Goal: Task Accomplishment & Management: Use online tool/utility

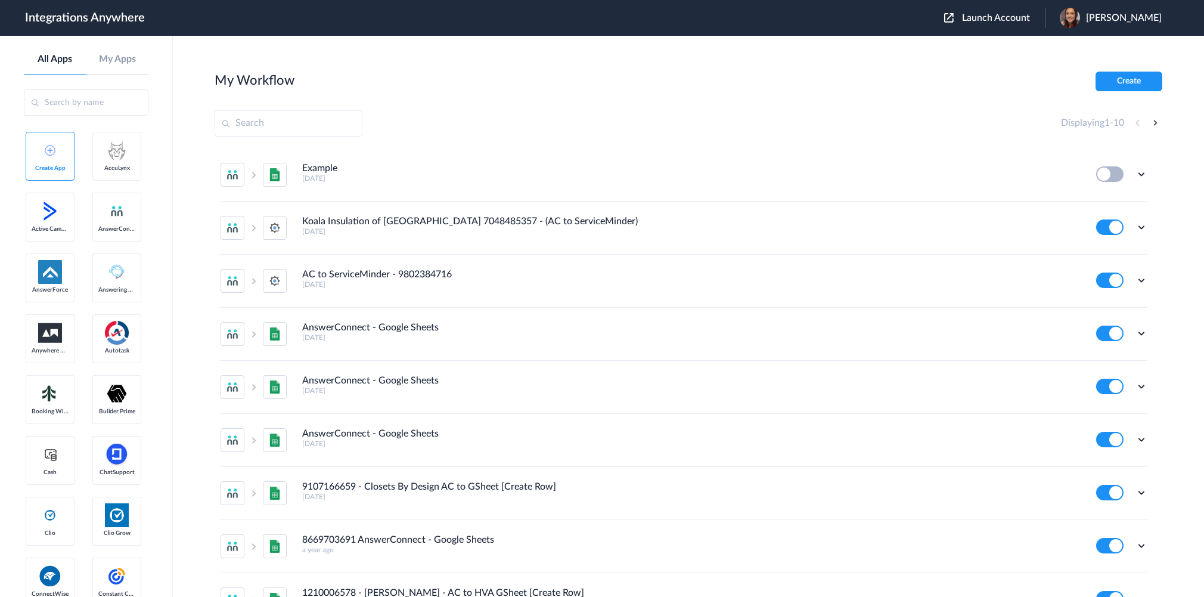
click at [1026, 21] on span "Launch Account" at bounding box center [996, 18] width 68 height 10
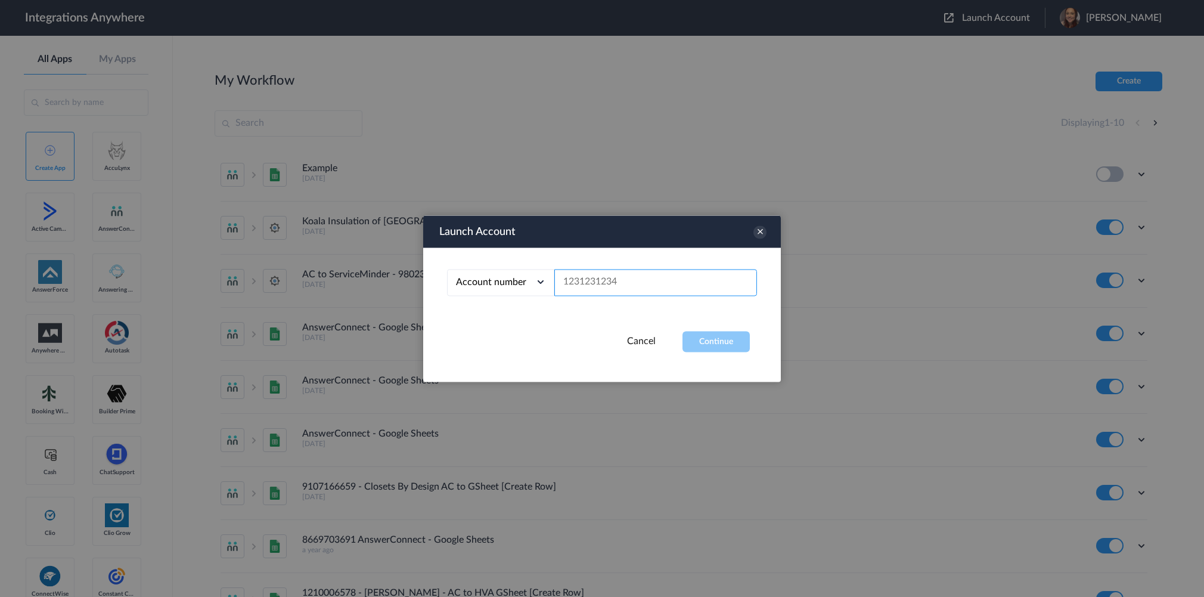
click at [634, 269] on input "text" at bounding box center [655, 282] width 203 height 27
paste input "7207902907"
type input "7207902907"
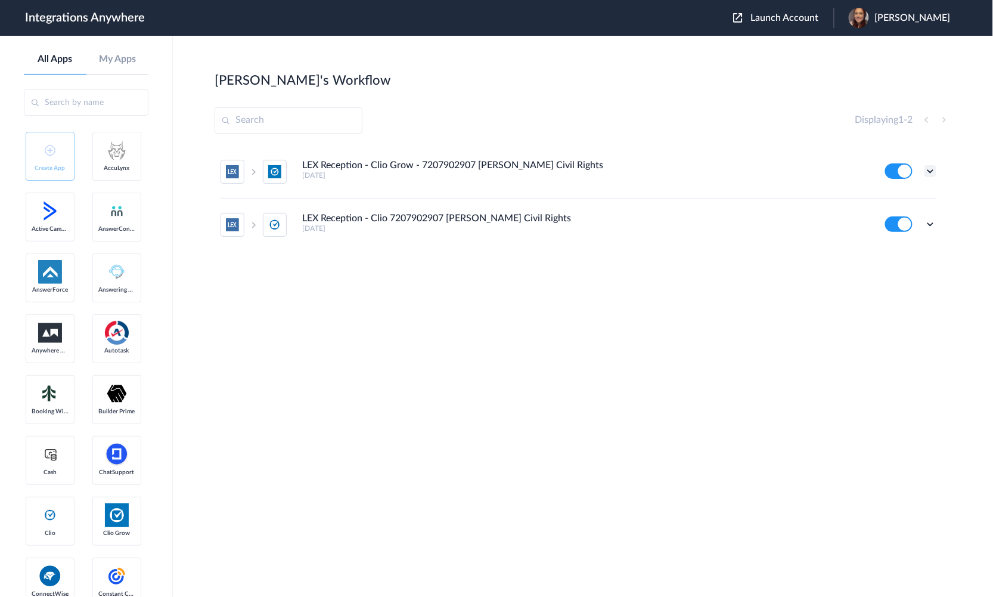
click at [931, 174] on icon at bounding box center [931, 171] width 12 height 12
click at [918, 199] on li "Edit" at bounding box center [898, 199] width 78 height 22
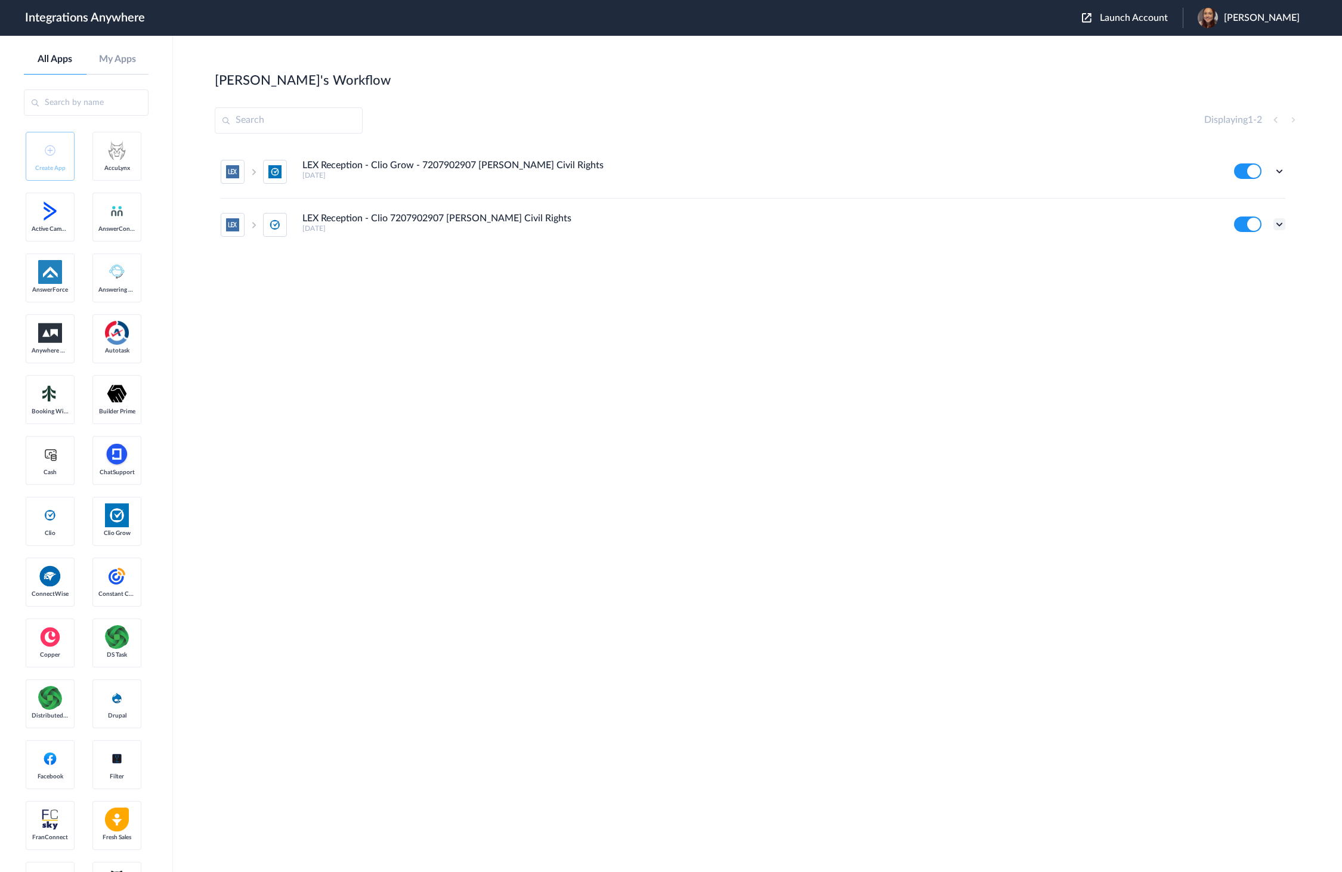
click at [1204, 221] on icon at bounding box center [1279, 224] width 12 height 12
click at [1204, 251] on link "Edit" at bounding box center [1230, 251] width 29 height 8
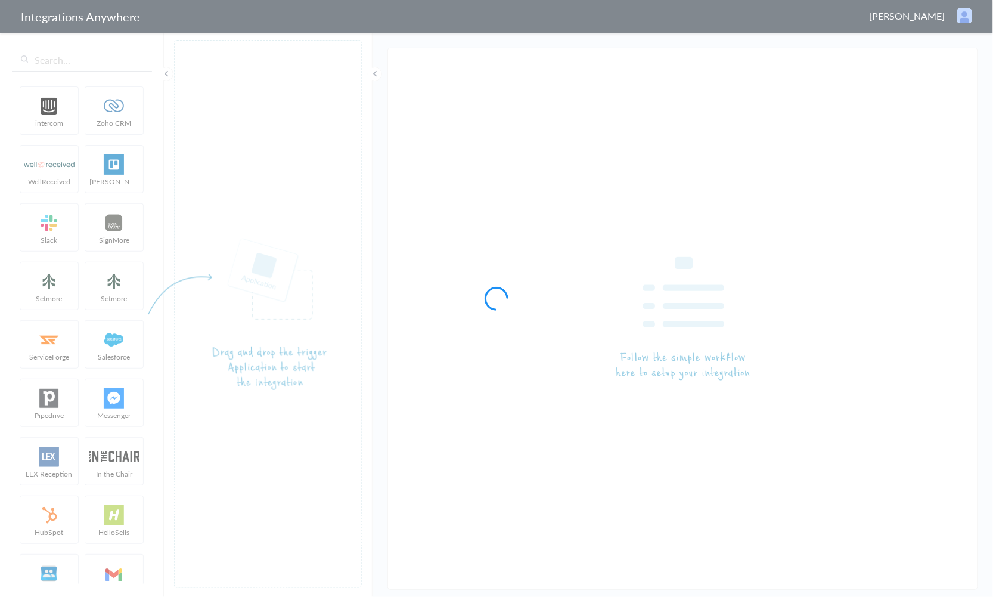
type input "LEX Reception - Clio Grow - 7207902907 [PERSON_NAME] Civil Rights"
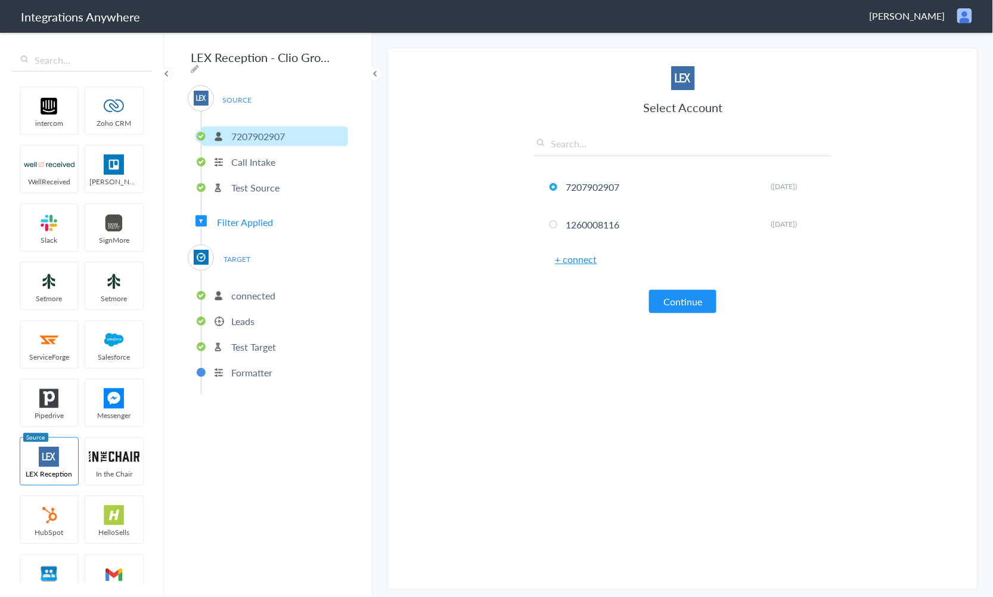
click at [274, 295] on p "connected" at bounding box center [253, 296] width 44 height 14
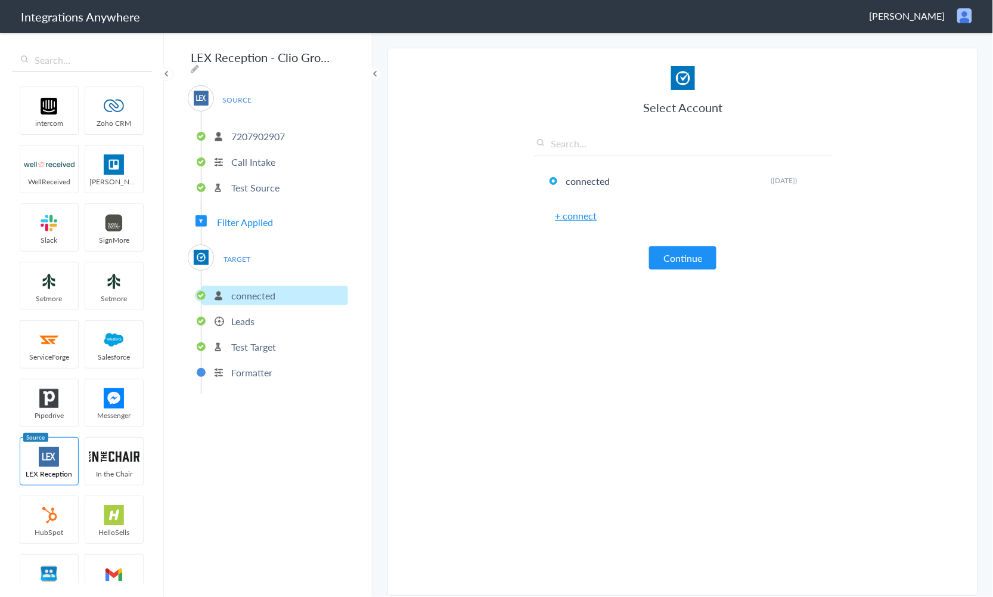
click at [269, 317] on li "Leads" at bounding box center [275, 321] width 147 height 20
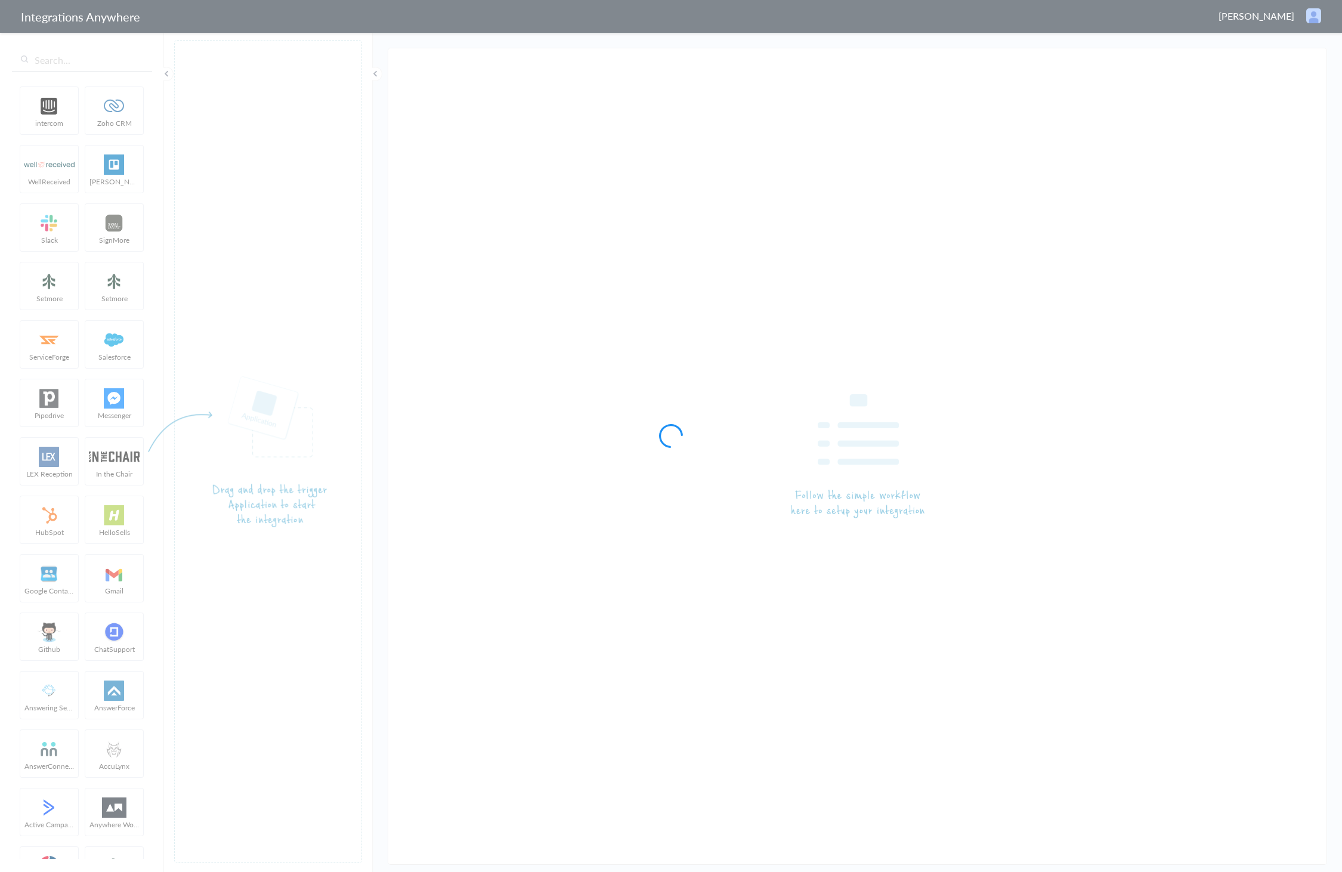
type input "LEX Reception - Clio 7207902907 [PERSON_NAME] Civil Rights"
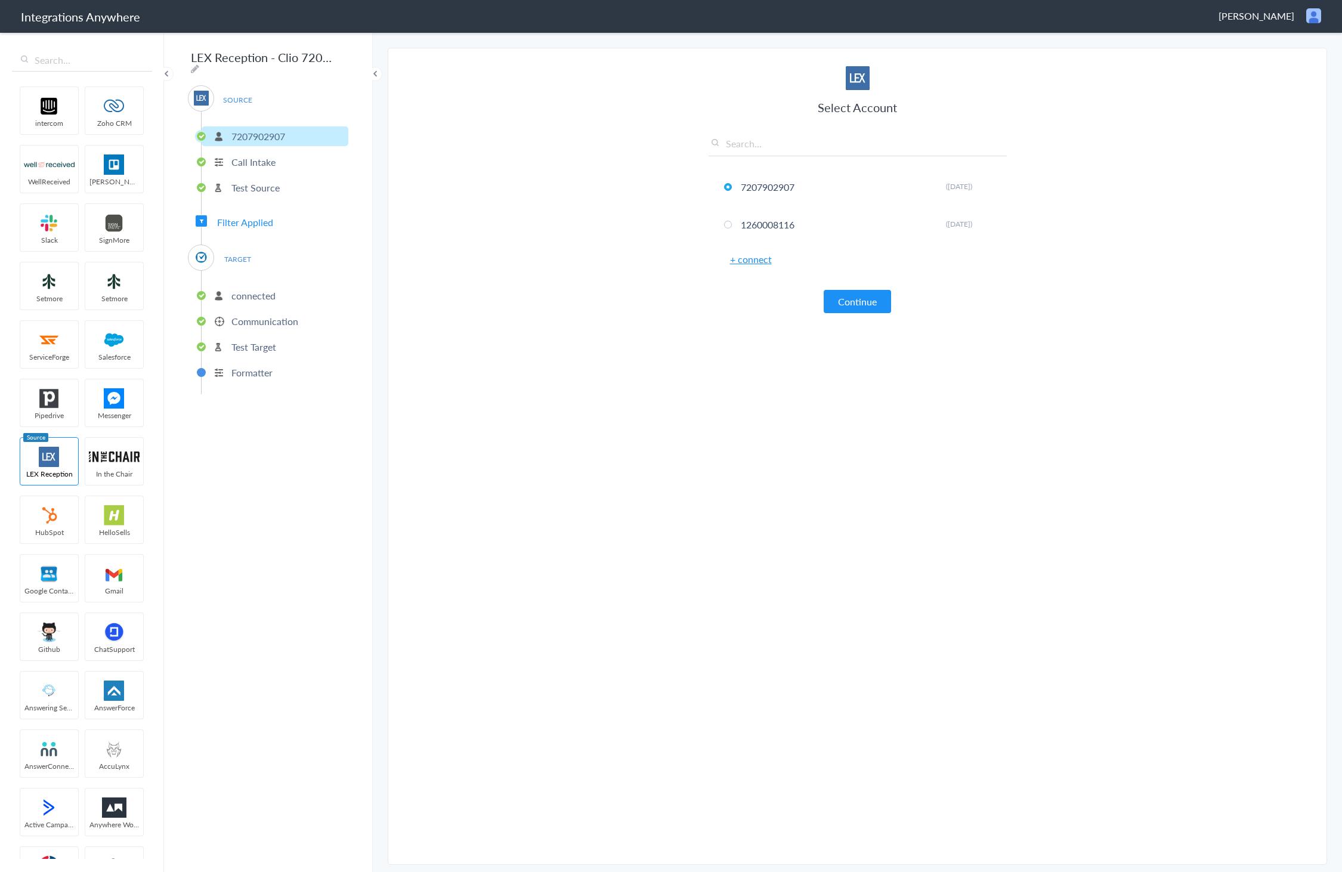
click at [272, 326] on p "Communication" at bounding box center [264, 321] width 67 height 14
